Goal: Information Seeking & Learning: Learn about a topic

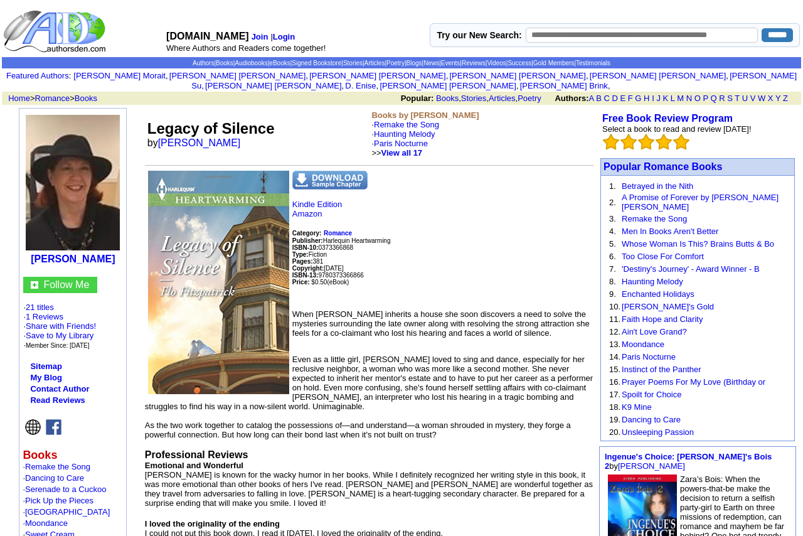
click at [494, 235] on p "Kindle Edition Amazon Category: Romance Publisher: Harlequin Heartwarming ISBN-…" at bounding box center [369, 250] width 449 height 100
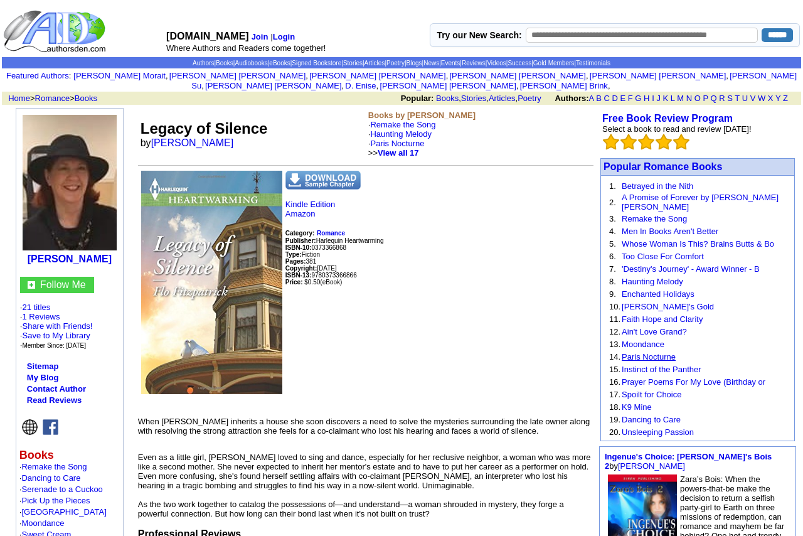
click at [643, 352] on link "Paris Nocturne" at bounding box center [649, 356] width 54 height 9
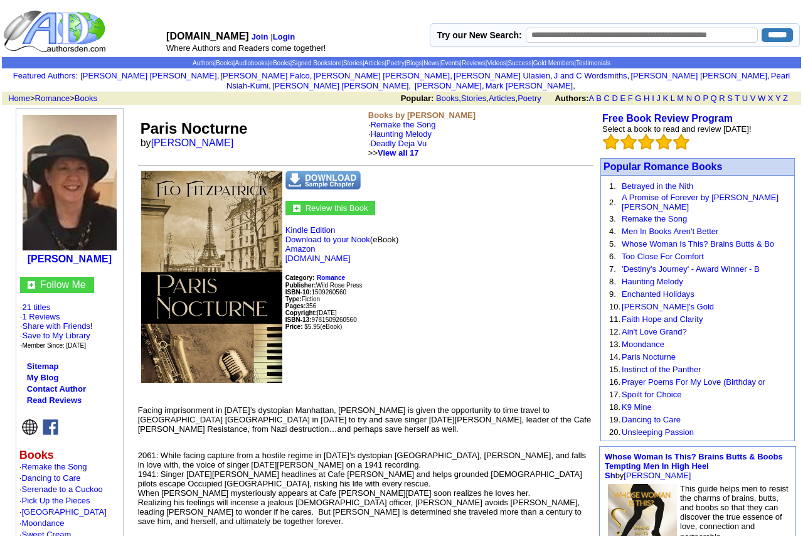
click at [492, 308] on p "Kindle Edition Download to your Nook (eBook) Amazon www.wildrosepress.com Categ…" at bounding box center [366, 310] width 456 height 170
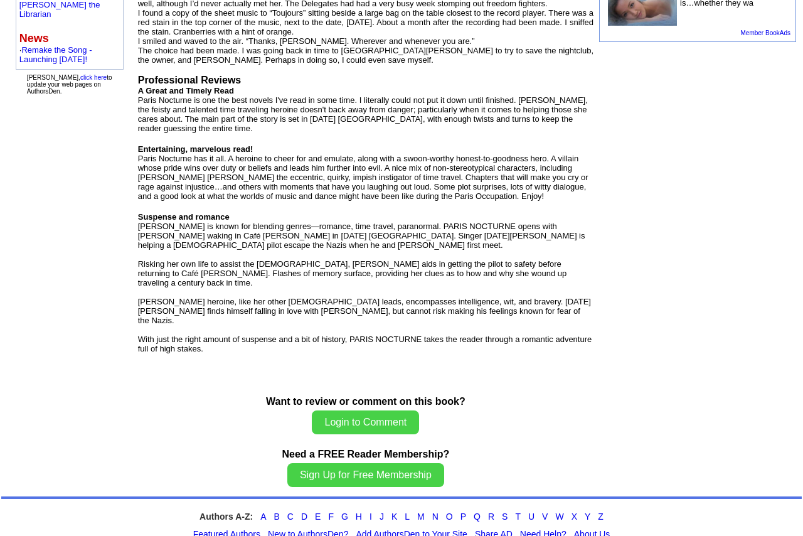
scroll to position [727, 0]
